Goal: Find specific page/section: Find specific page/section

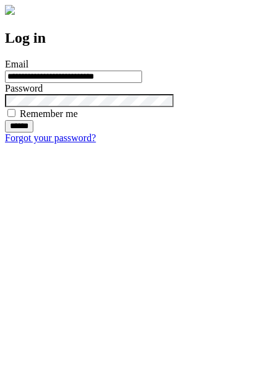
click at [33, 132] on input "******" at bounding box center [19, 126] width 28 height 12
